Goal: Transaction & Acquisition: Download file/media

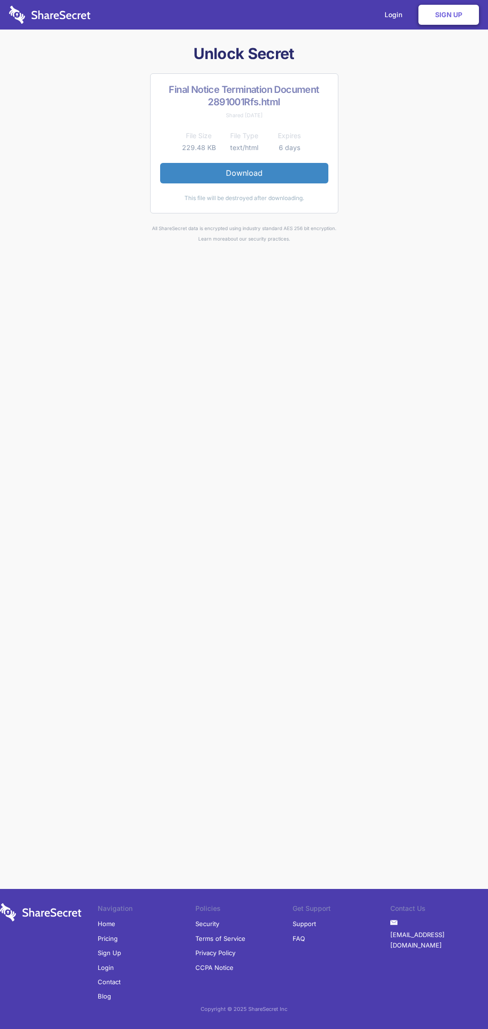
click at [244, 173] on link "Download" at bounding box center [244, 173] width 168 height 20
